Goal: Information Seeking & Learning: Learn about a topic

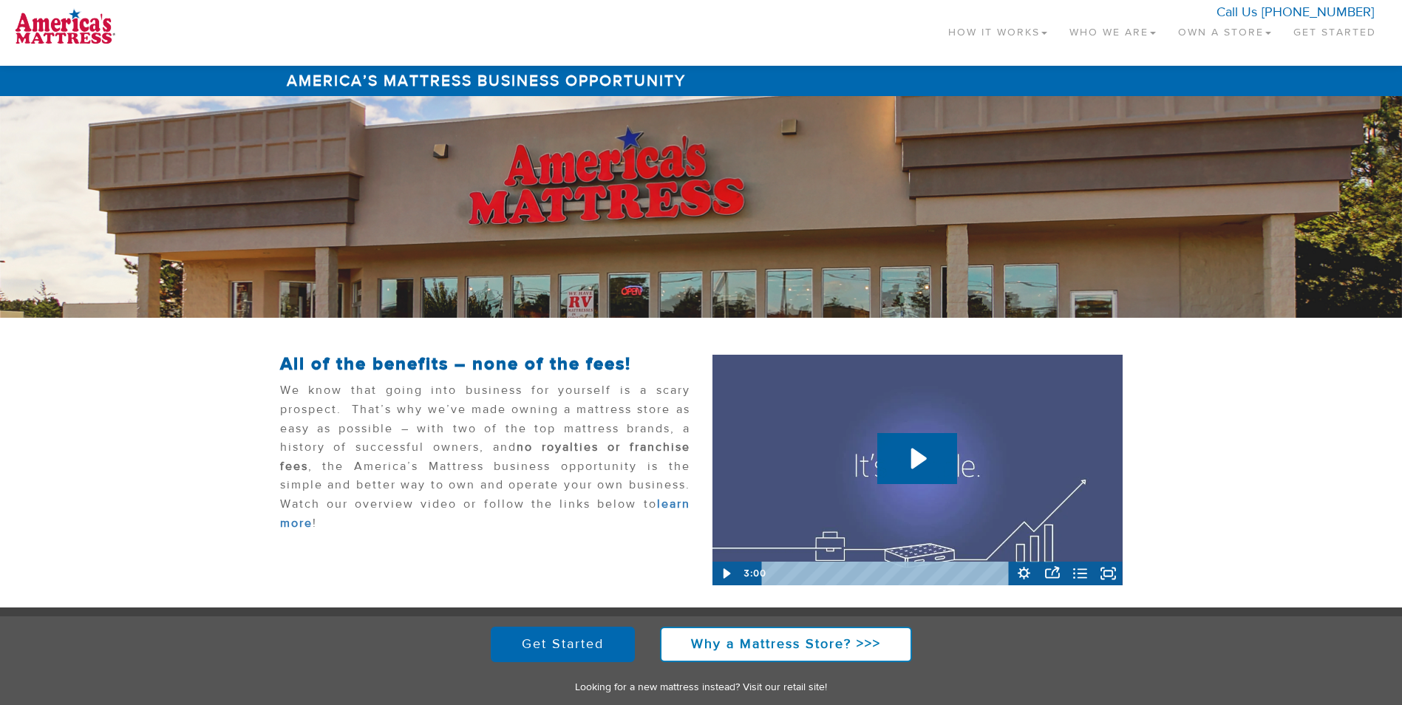
click at [1137, 27] on link "Who We Are" at bounding box center [1112, 29] width 109 height 44
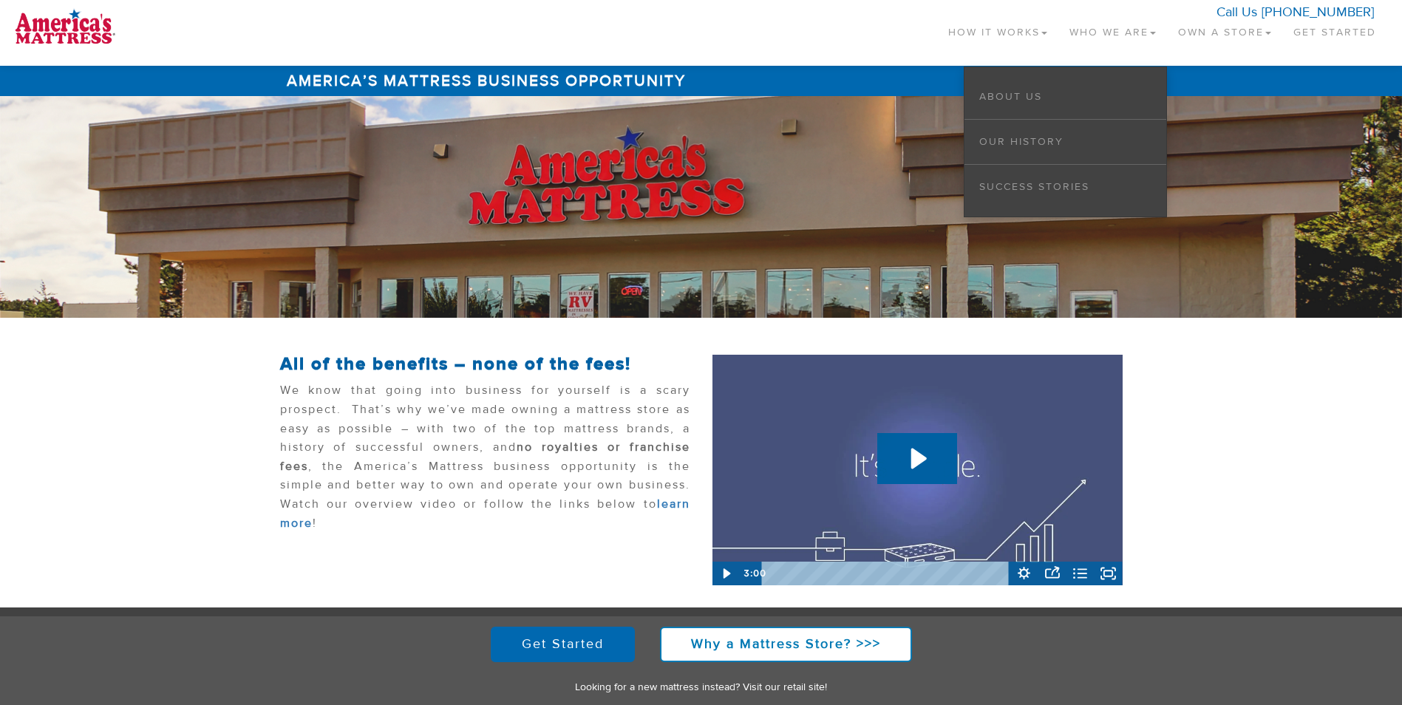
click at [1069, 101] on li "About Us" at bounding box center [1065, 97] width 202 height 45
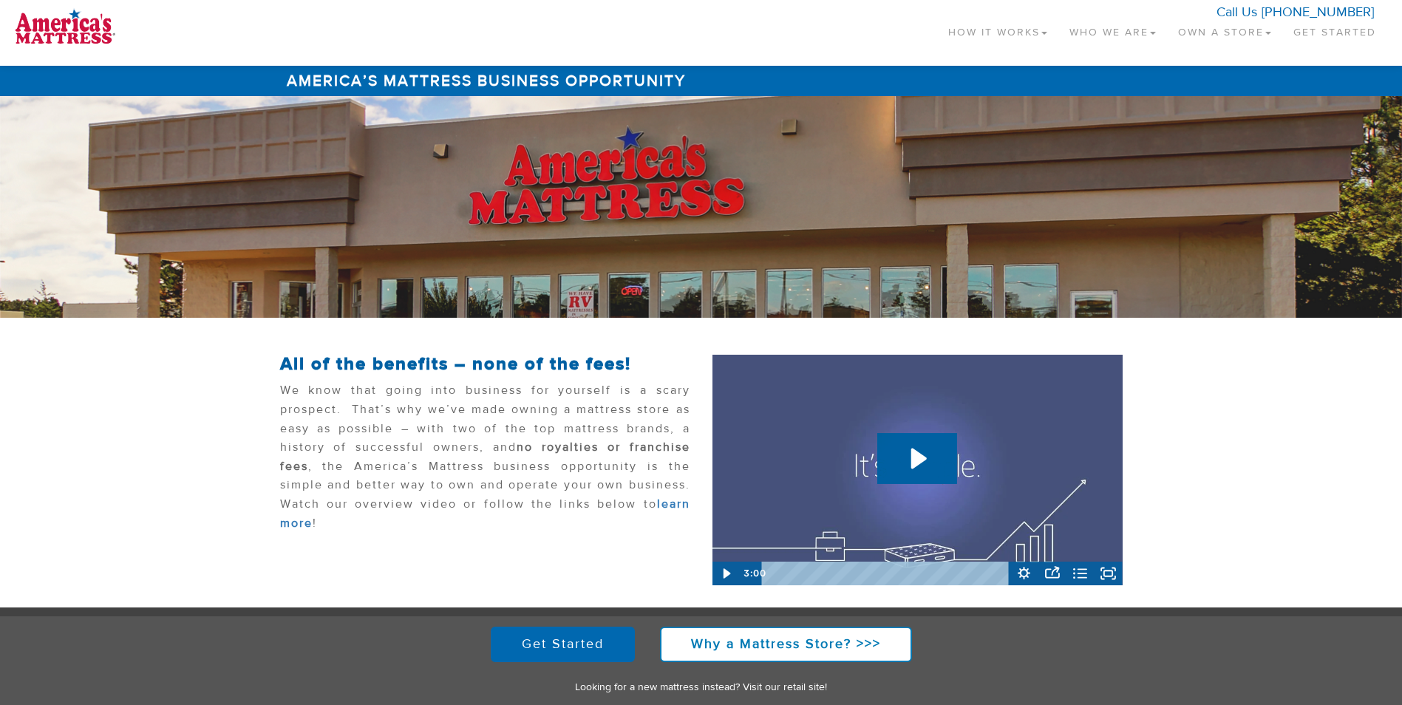
click at [1072, 34] on link "Who We Are" at bounding box center [1112, 29] width 109 height 44
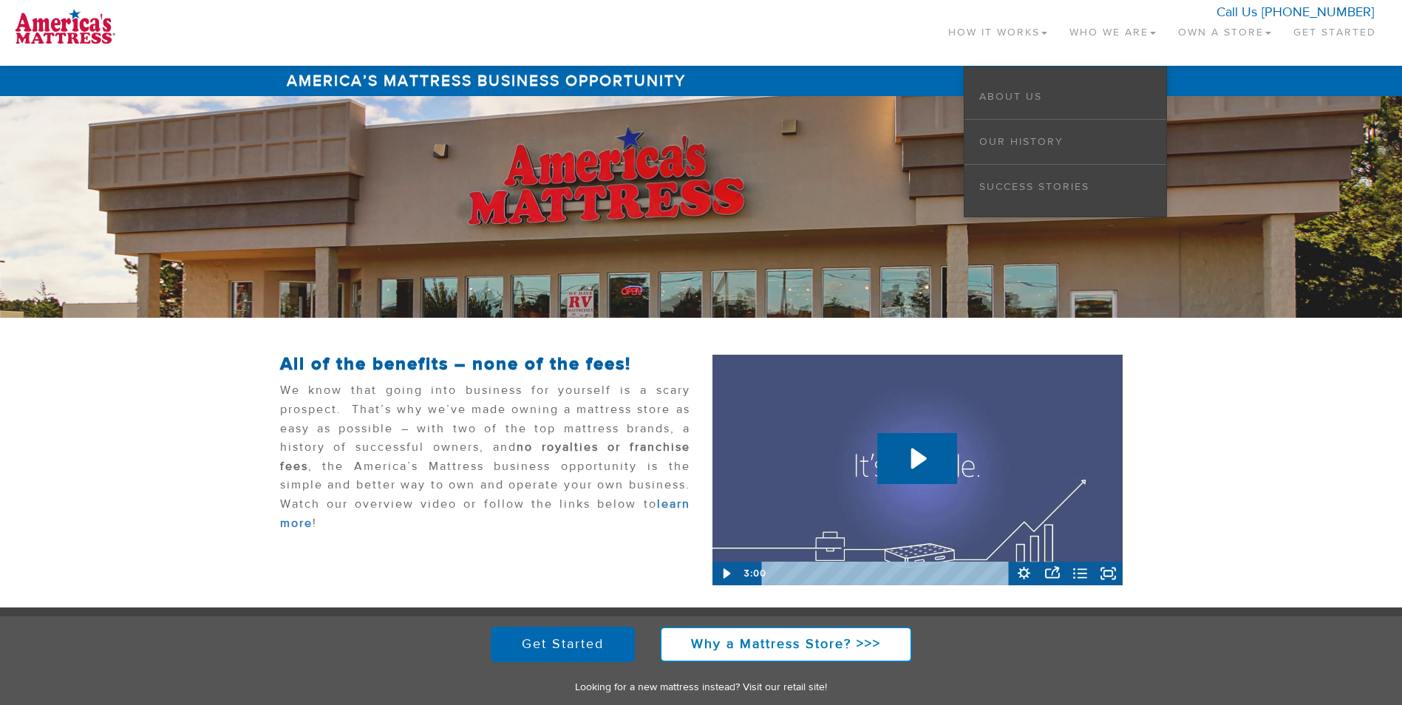
click at [1009, 103] on li "About Us" at bounding box center [1065, 97] width 202 height 45
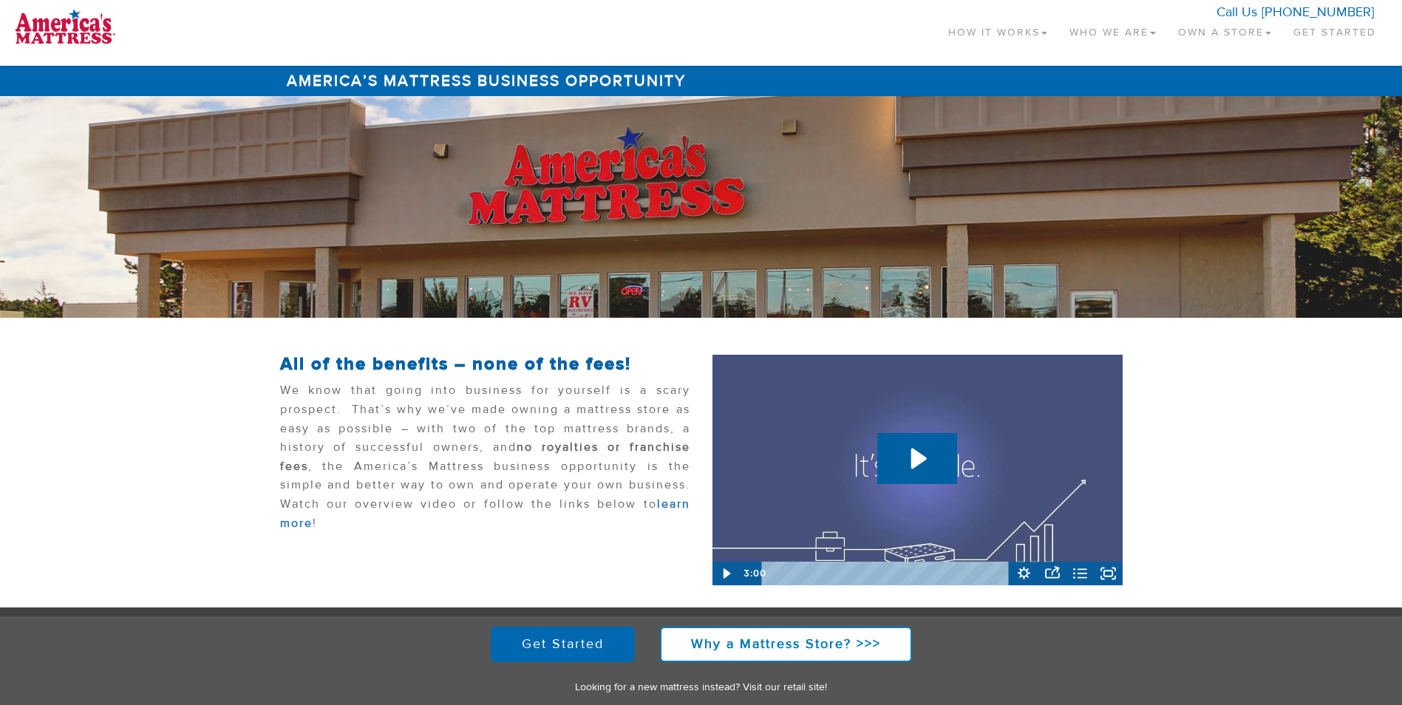
click at [1086, 28] on link "Who We Are" at bounding box center [1112, 29] width 109 height 44
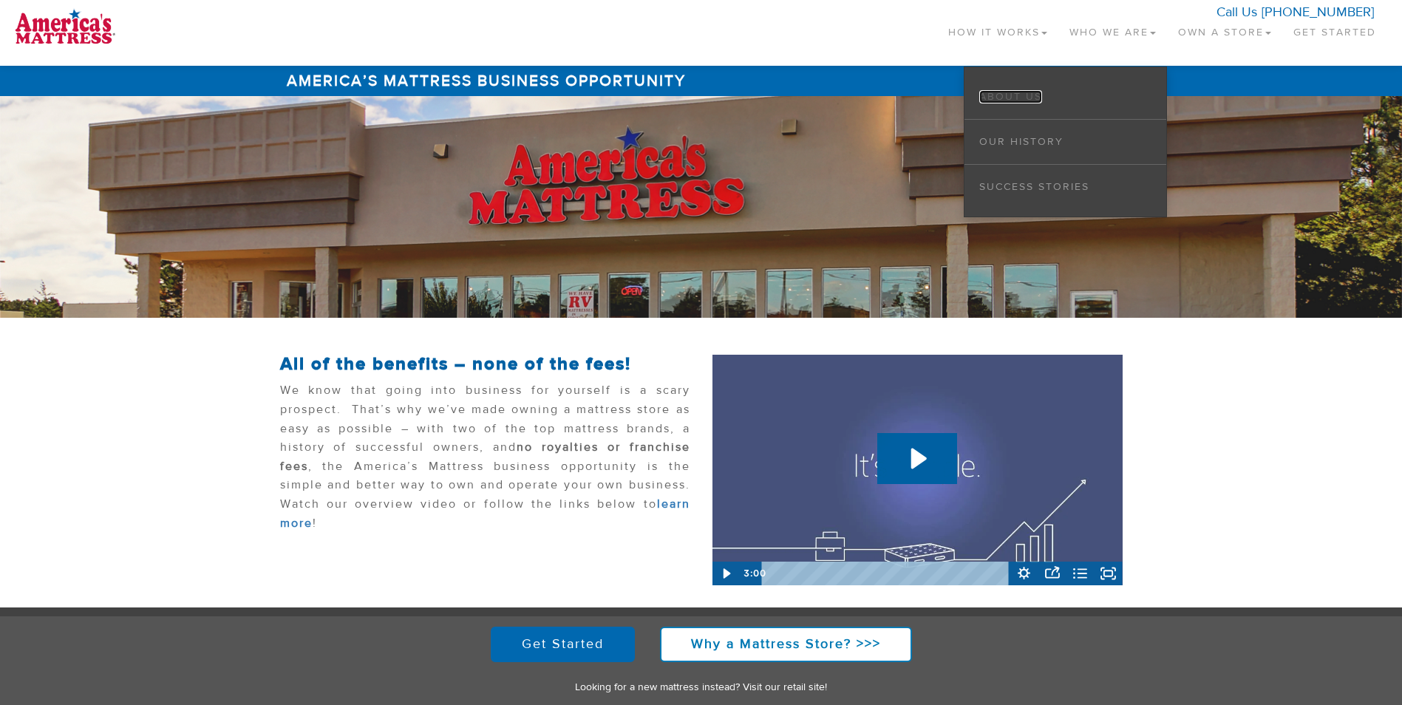
click at [1018, 95] on link "About Us" at bounding box center [1010, 96] width 63 height 13
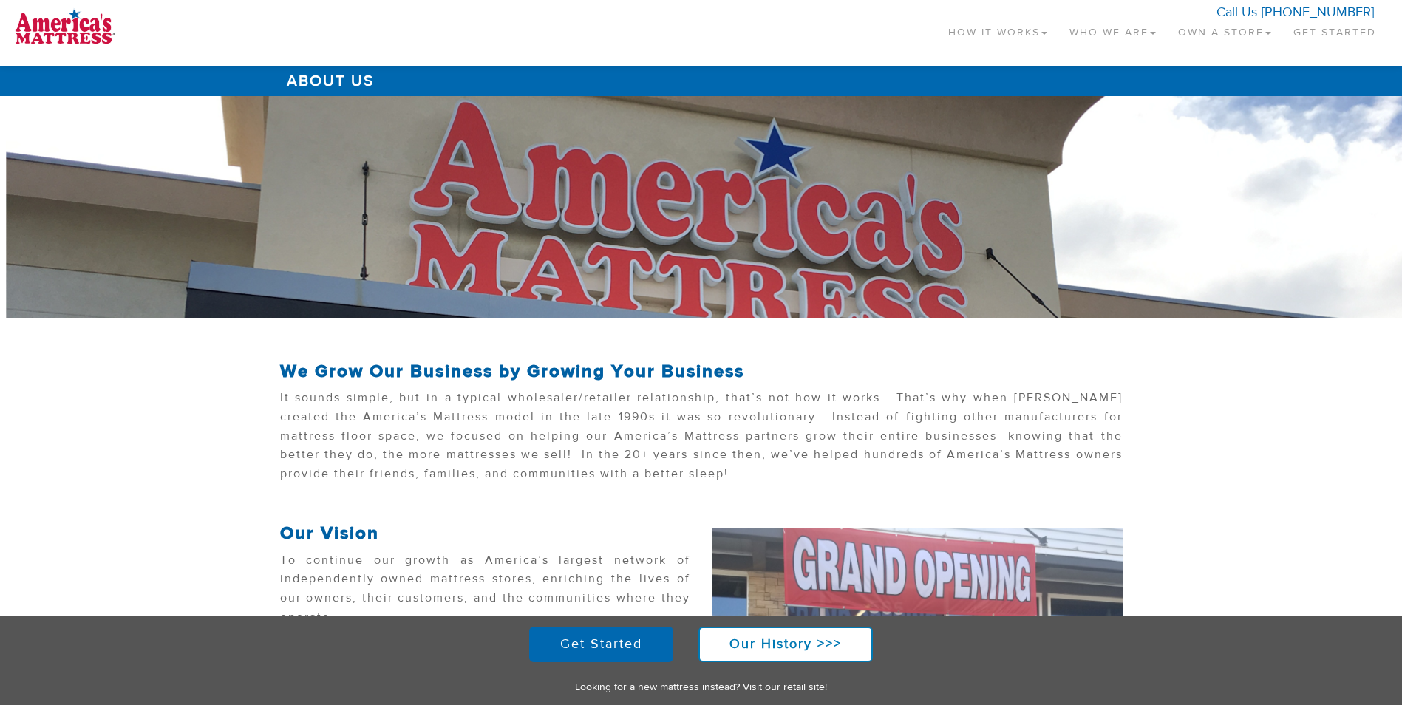
click at [1087, 26] on link "Who We Are" at bounding box center [1112, 29] width 109 height 44
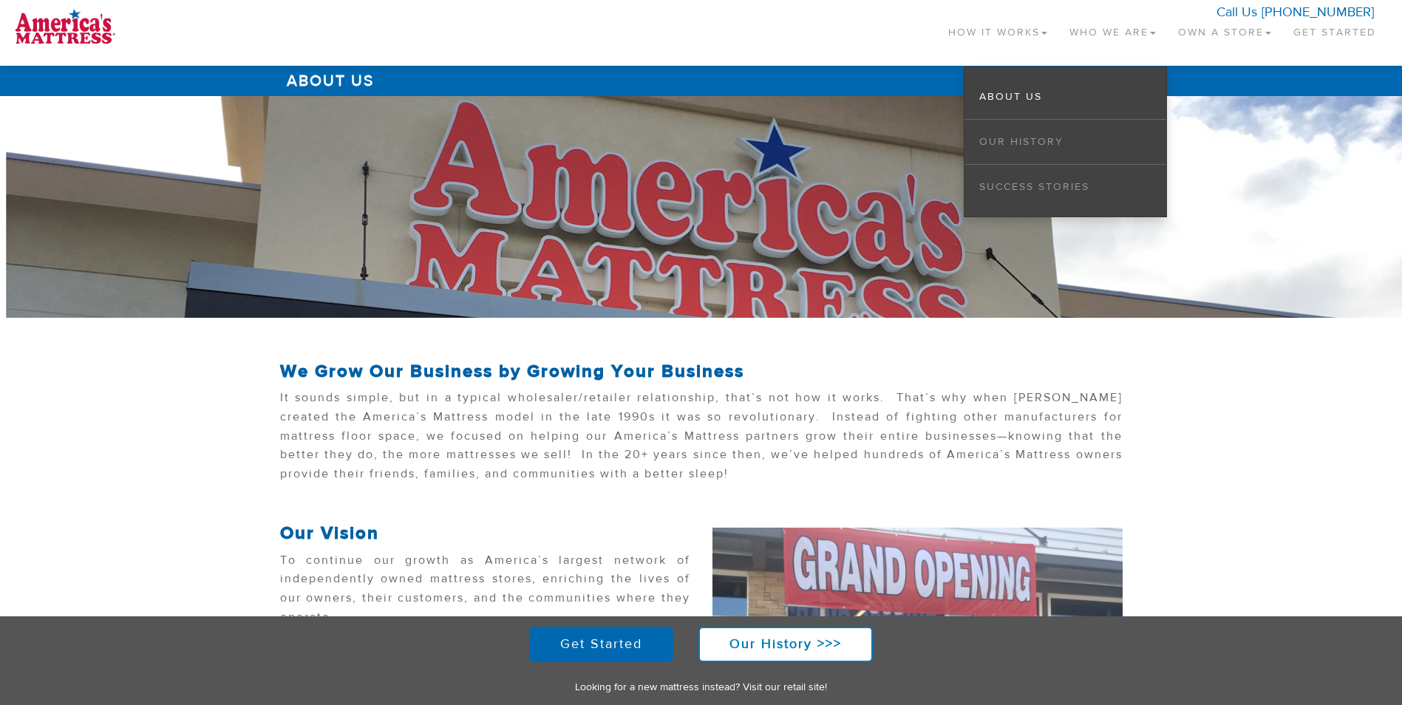
click at [1013, 199] on li "Success Stories" at bounding box center [1065, 187] width 202 height 44
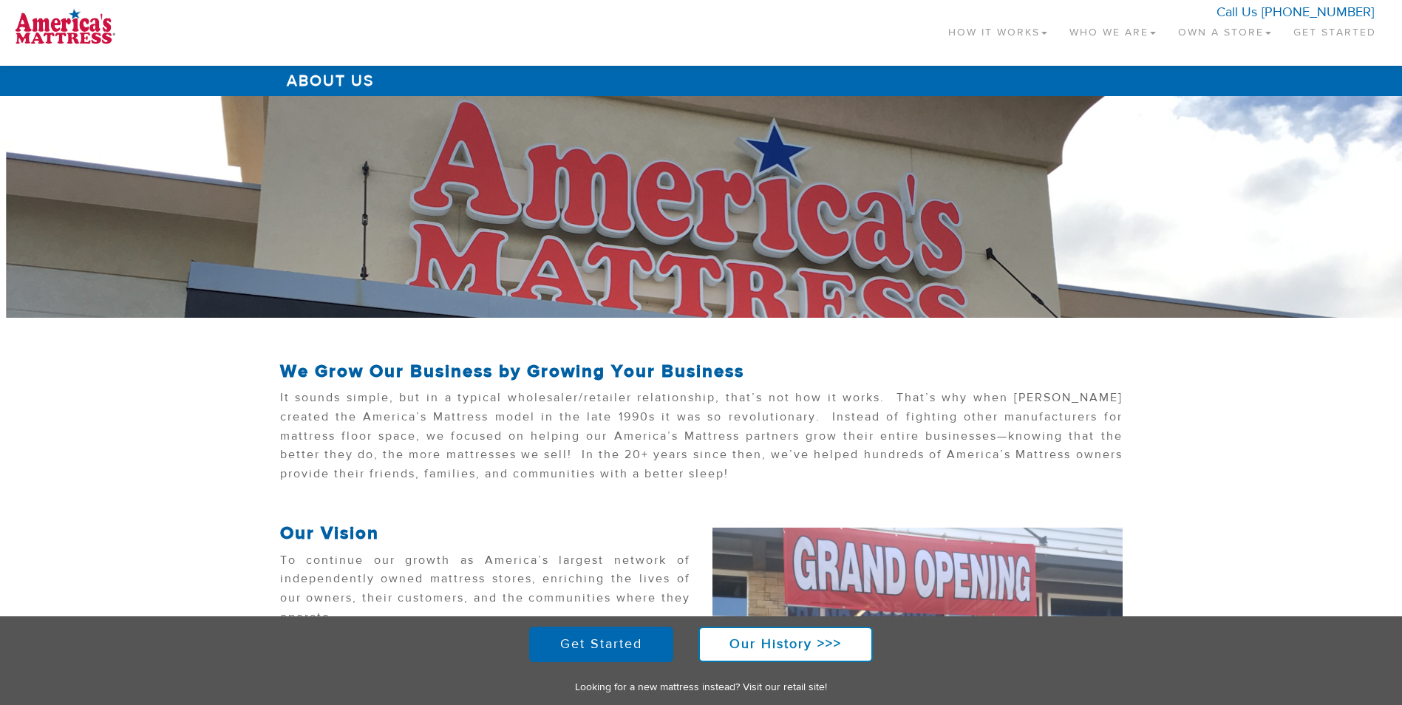
click at [973, 34] on link "How It Works" at bounding box center [997, 29] width 121 height 44
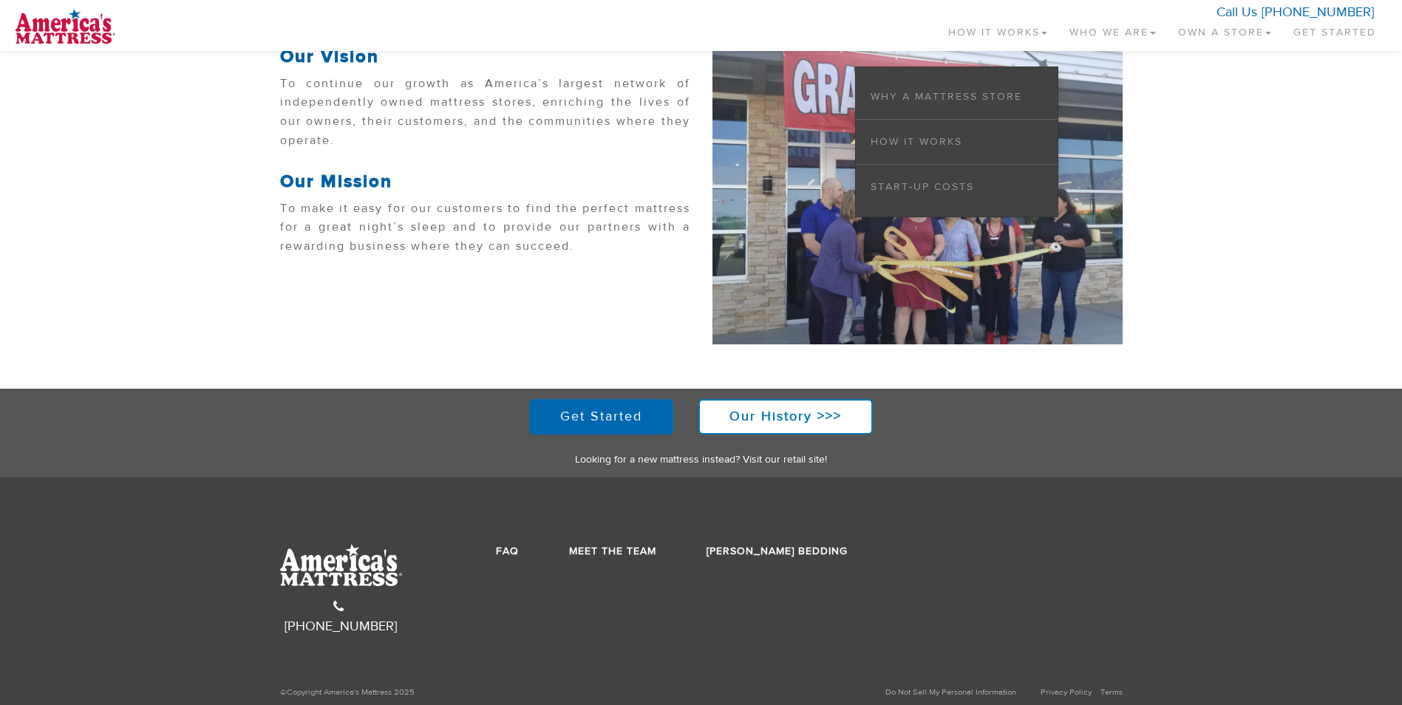
scroll to position [478, 0]
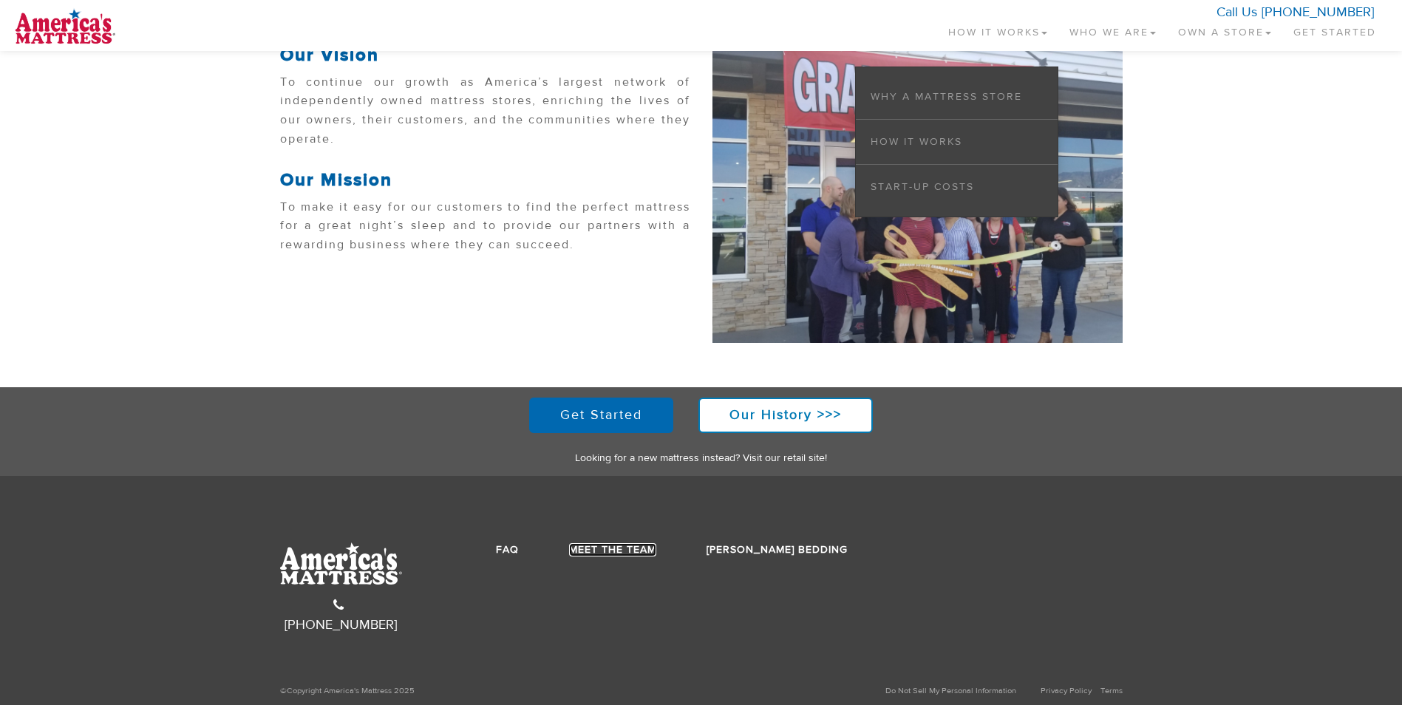
click at [643, 555] on link "Meet the Team" at bounding box center [612, 549] width 87 height 13
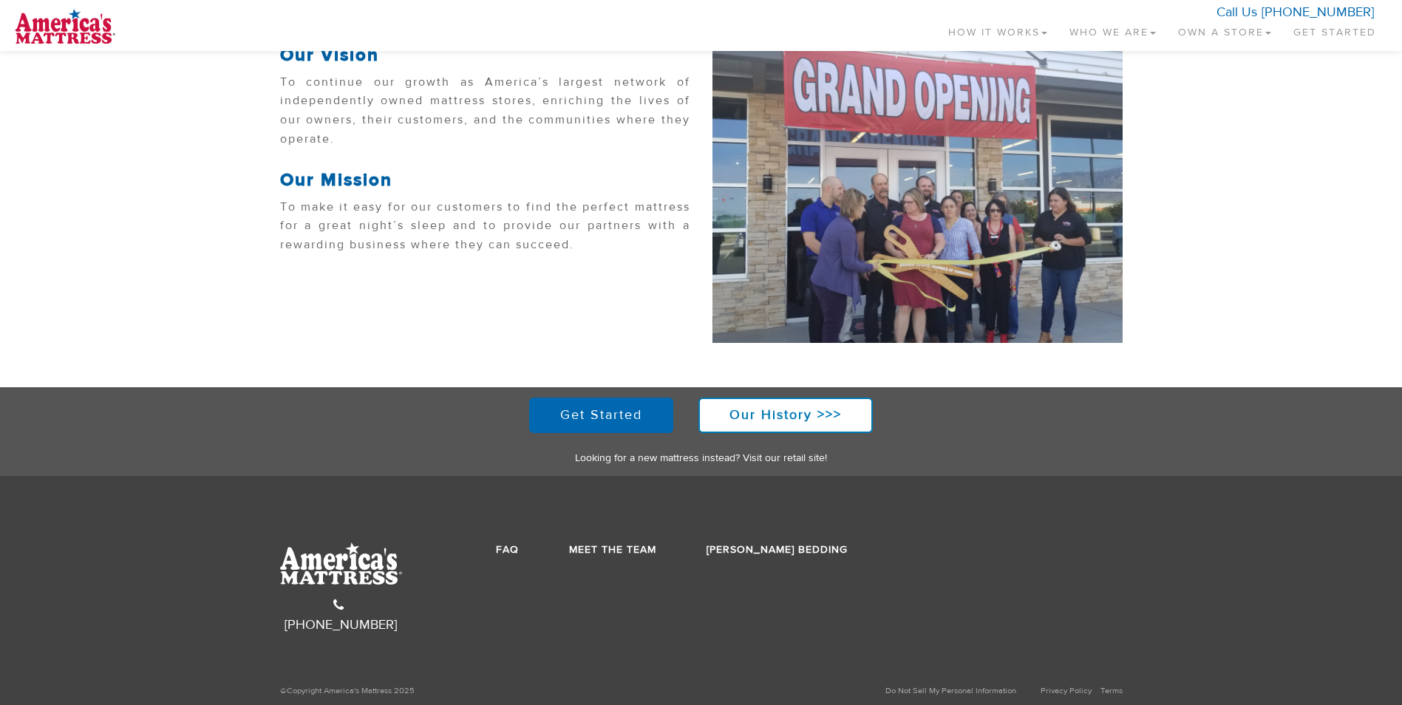
click at [315, 575] on img at bounding box center [341, 563] width 122 height 42
click at [667, 461] on link "Looking for a new mattress instead? Visit our retail site!" at bounding box center [701, 458] width 252 height 13
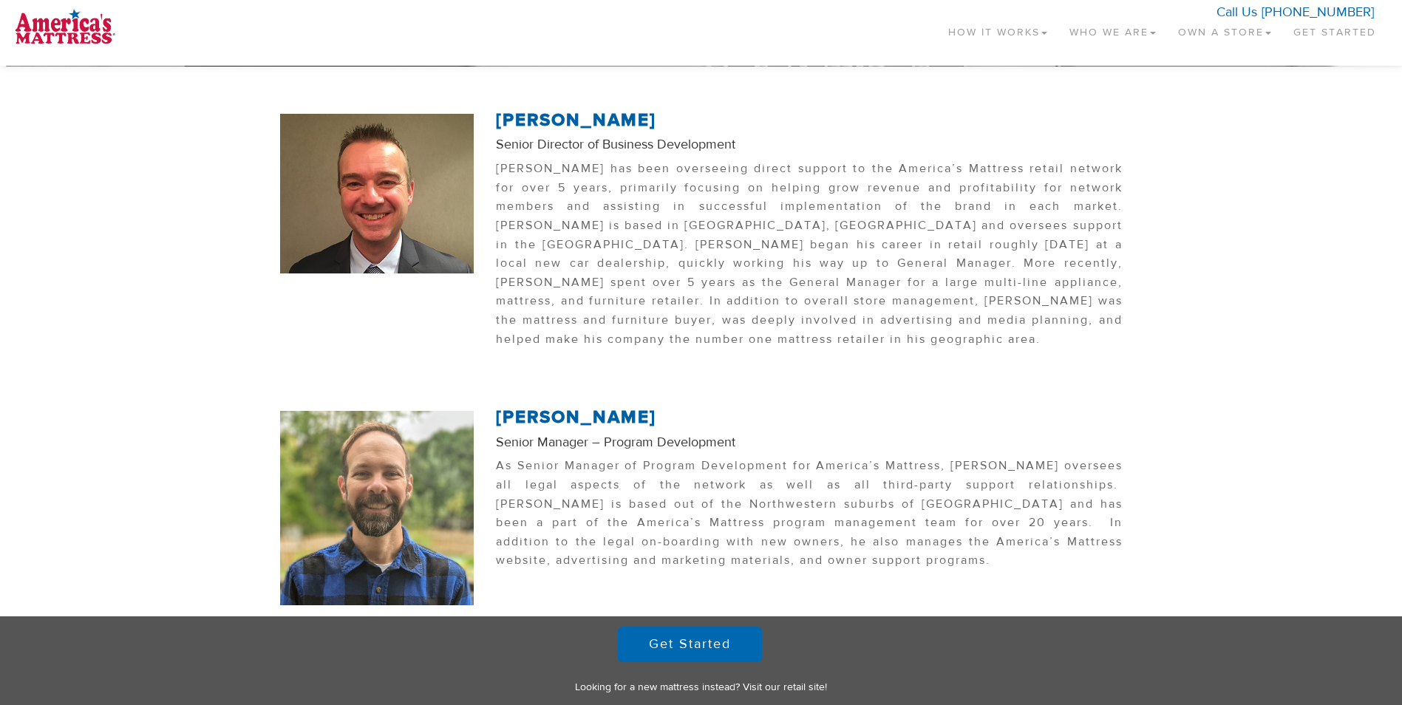
scroll to position [214, 0]
